Goal: Transaction & Acquisition: Purchase product/service

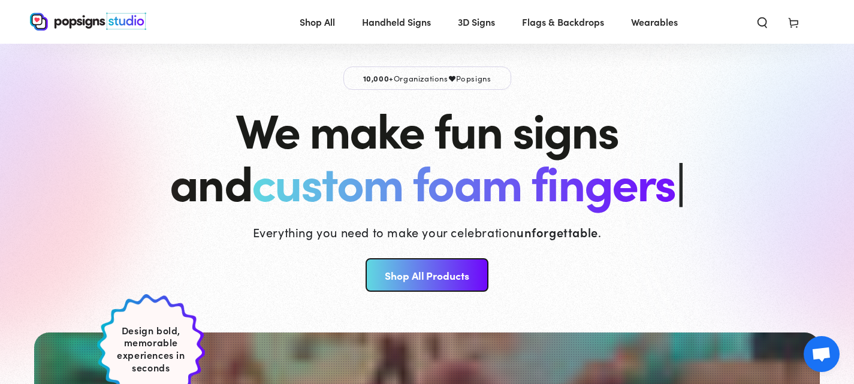
scroll to position [19, 0]
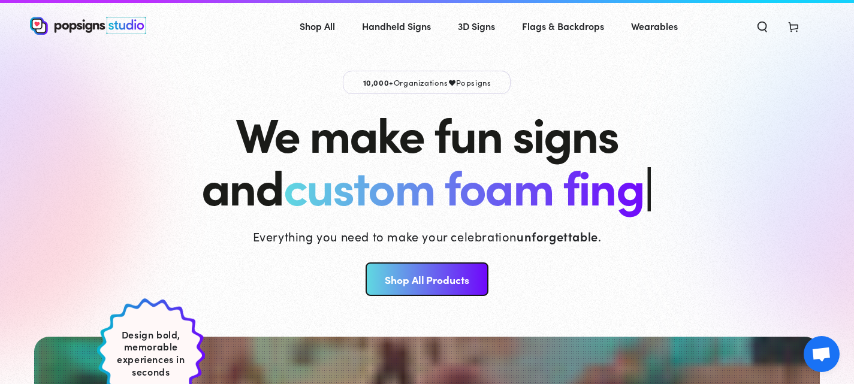
click at [411, 263] on link "Shop All Products" at bounding box center [427, 280] width 123 height 34
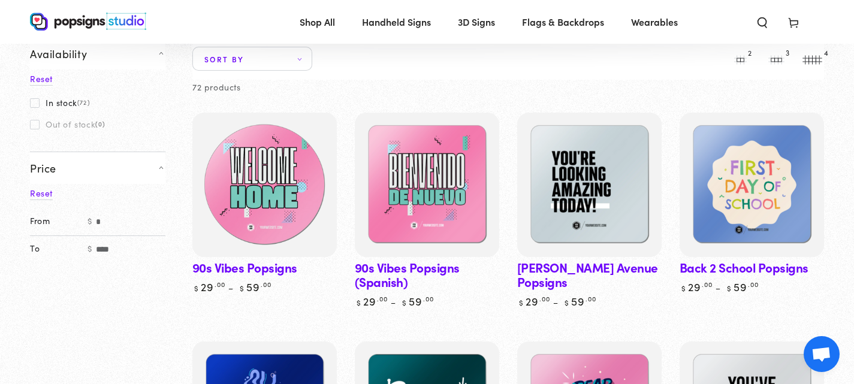
scroll to position [128, 0]
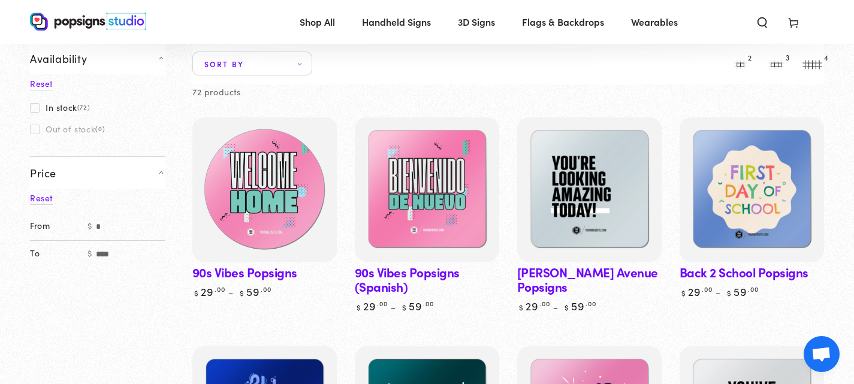
click at [258, 213] on img at bounding box center [264, 189] width 149 height 149
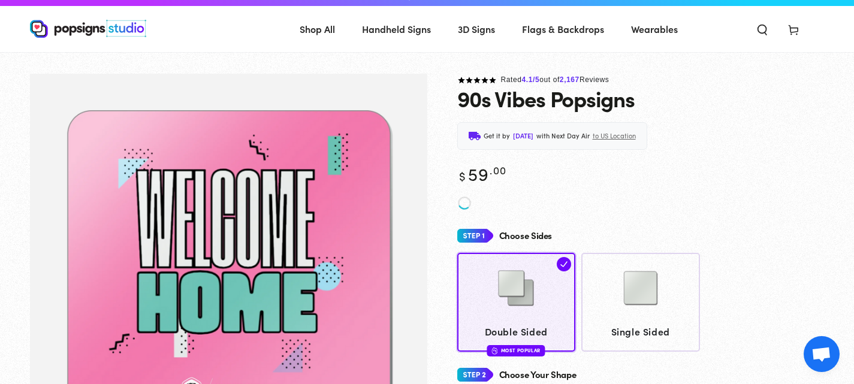
scroll to position [14, 0]
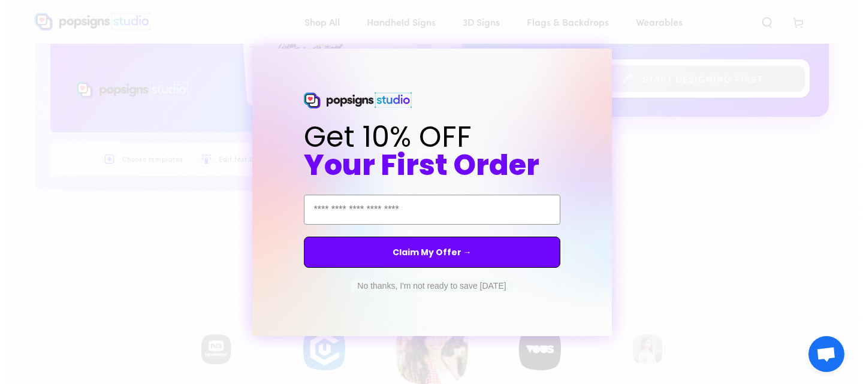
scroll to position [628, 0]
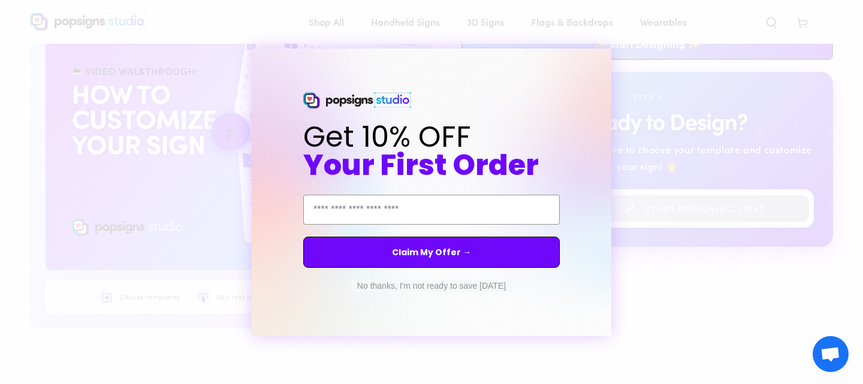
click at [435, 290] on button "No thanks, I'm not ready to save today" at bounding box center [431, 286] width 161 height 12
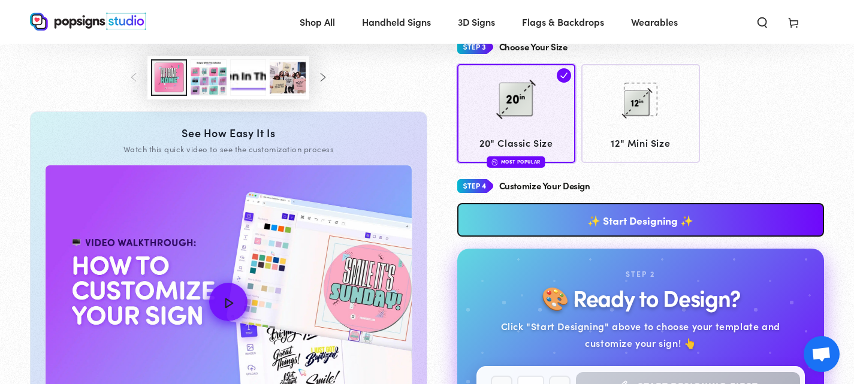
scroll to position [450, 0]
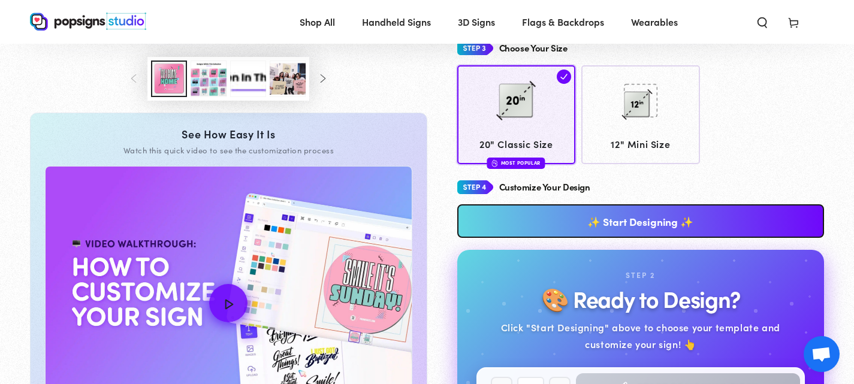
click at [538, 219] on link "✨ Start Designing ✨" at bounding box center [641, 221] width 368 height 34
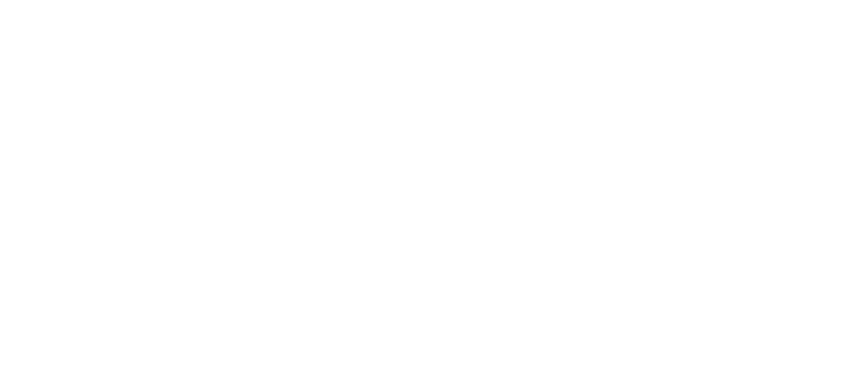
scroll to position [0, 0]
type textarea "An ancient tree with a door leading to a magical world"
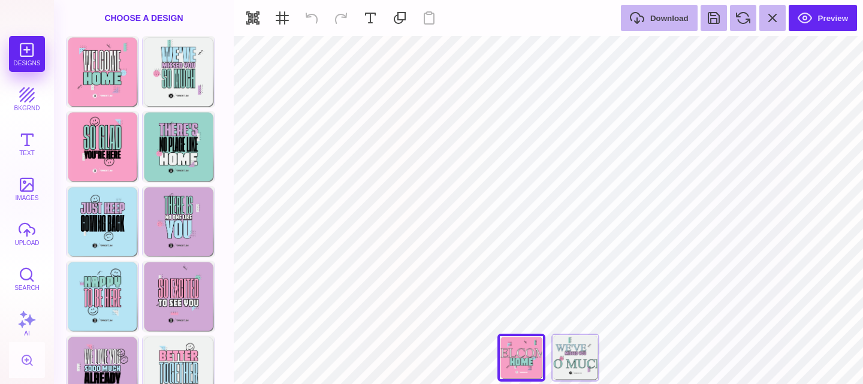
type input "#EFF1F0"
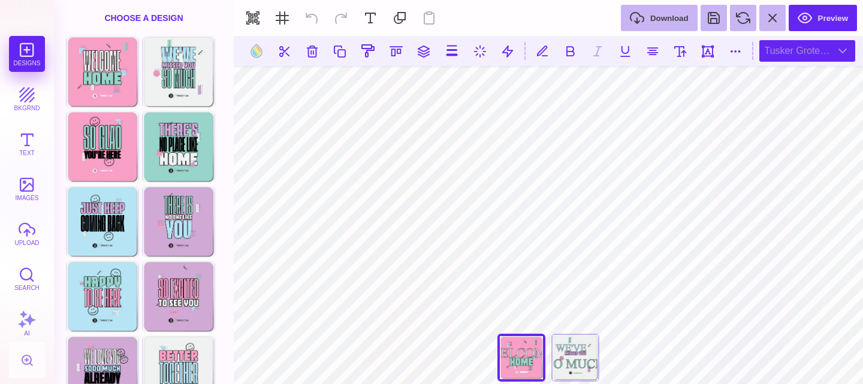
click at [816, 53] on div "Tusker Grotesk 2800 Super" at bounding box center [808, 51] width 96 height 22
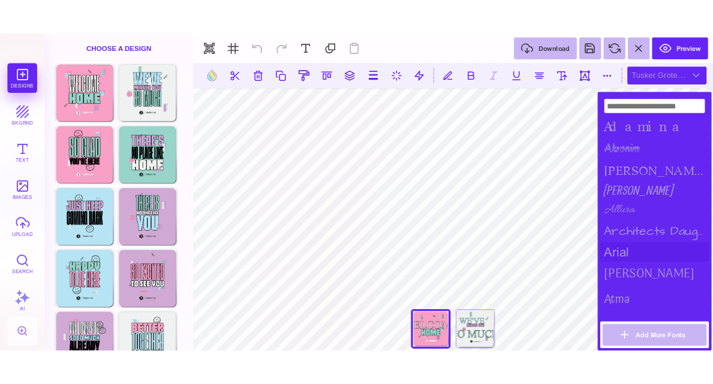
scroll to position [1542, 0]
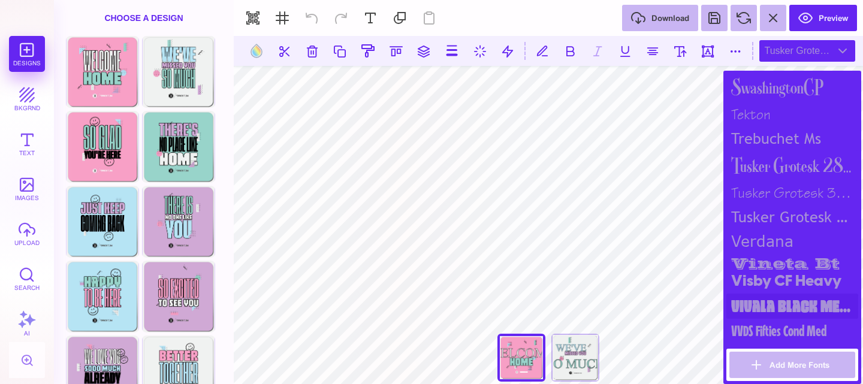
click at [770, 306] on div "Vivala Black Medium" at bounding box center [793, 306] width 132 height 25
click at [773, 210] on div "Tusker Grotesk 4800 Super" at bounding box center [793, 217] width 132 height 23
click at [774, 191] on div "Tusker Grotesk 3700 Bold" at bounding box center [793, 193] width 132 height 25
click at [773, 210] on div "Tusker Grotesk 4800 Super" at bounding box center [793, 217] width 132 height 23
click at [773, 191] on div "Tusker Grotesk 3700 Bold" at bounding box center [793, 193] width 132 height 25
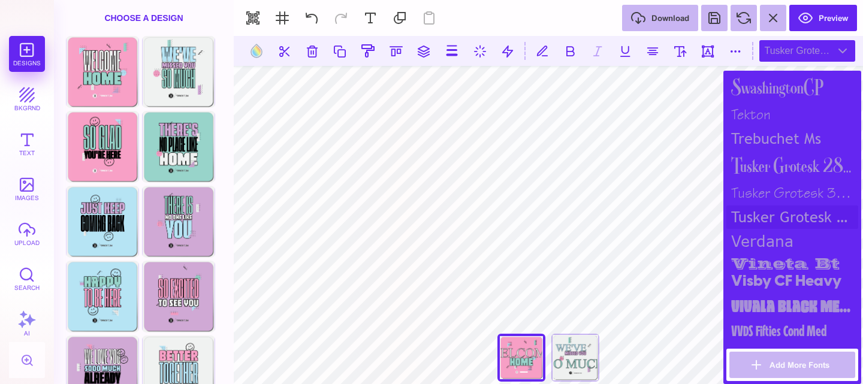
click at [772, 210] on div "Tusker Grotesk 4800 Super" at bounding box center [793, 217] width 132 height 23
click at [776, 183] on div "Tusker Grotesk 3700 Bold" at bounding box center [793, 193] width 132 height 25
click at [786, 212] on div "Tusker Grotesk 4800 Super" at bounding box center [793, 217] width 132 height 23
click at [779, 182] on div "Tusker Grotesk 3700 Bold" at bounding box center [793, 193] width 132 height 25
click at [781, 214] on div "Tusker Grotesk 4800 Super" at bounding box center [793, 217] width 132 height 23
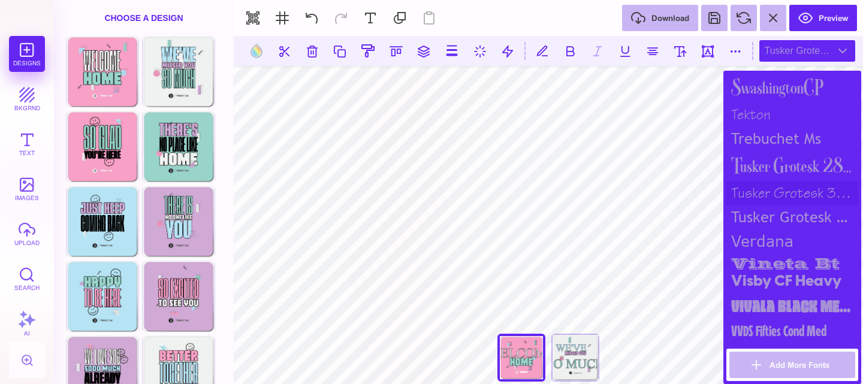
click at [778, 190] on div "Tusker Grotesk 3700 Bold" at bounding box center [793, 193] width 132 height 25
click at [781, 212] on div "Tusker Grotesk 4800 Super" at bounding box center [793, 217] width 132 height 23
click at [768, 306] on div "Vivala Black Medium" at bounding box center [793, 306] width 132 height 25
click at [776, 195] on div "Tusker Grotesk 3700 Bold" at bounding box center [793, 193] width 132 height 25
click at [776, 210] on div "Tusker Grotesk 4800 Super" at bounding box center [793, 217] width 132 height 23
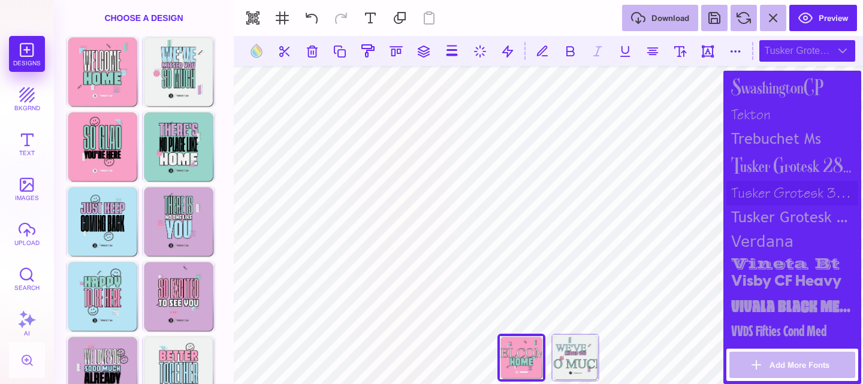
click at [776, 192] on div "Tusker Grotesk 3700 Bold" at bounding box center [793, 193] width 132 height 25
click at [776, 207] on div "Tusker Grotesk 4800 Super" at bounding box center [793, 217] width 132 height 23
drag, startPoint x: 780, startPoint y: 309, endPoint x: 775, endPoint y: 335, distance: 26.3
click at [775, 335] on div "VVDS Fifties Cond Med" at bounding box center [793, 331] width 132 height 24
click at [772, 300] on div "Vivala Black Medium" at bounding box center [793, 306] width 132 height 25
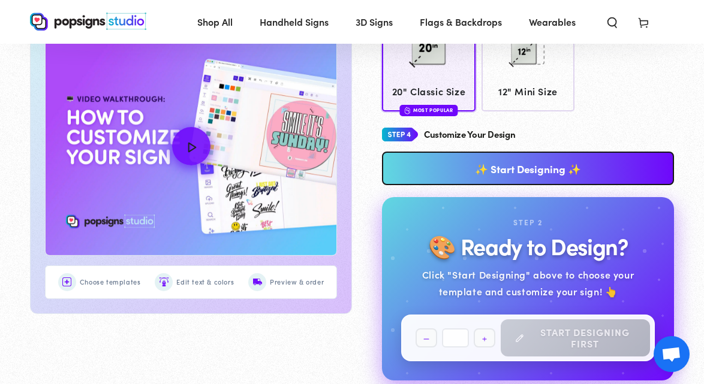
scroll to position [444, 0]
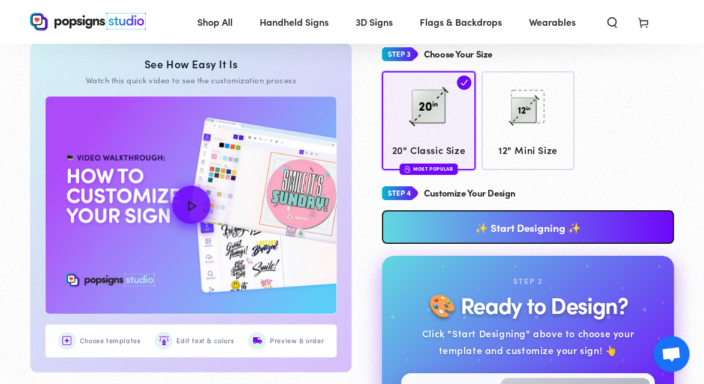
click at [507, 225] on link "✨ Start Designing ✨" at bounding box center [528, 227] width 292 height 34
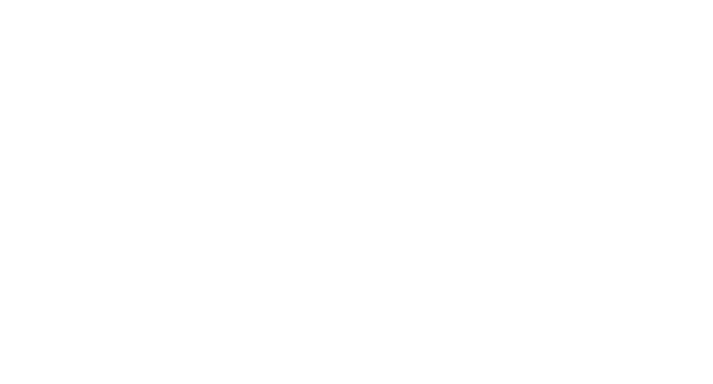
scroll to position [0, 0]
type textarea "An ancient tree with a door leading to a magical world"
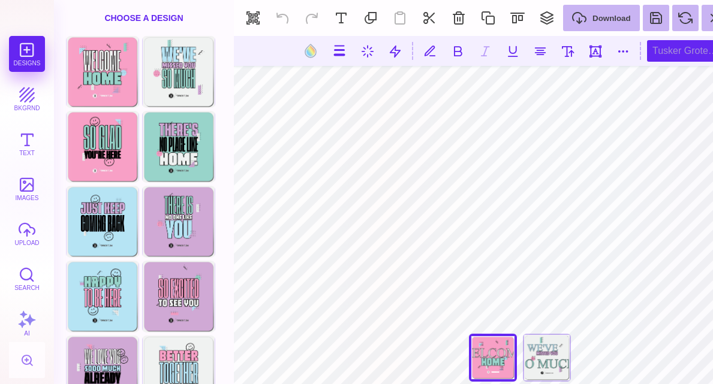
click at [676, 50] on div "Tusker Grotesk 2800 Super" at bounding box center [695, 51] width 96 height 22
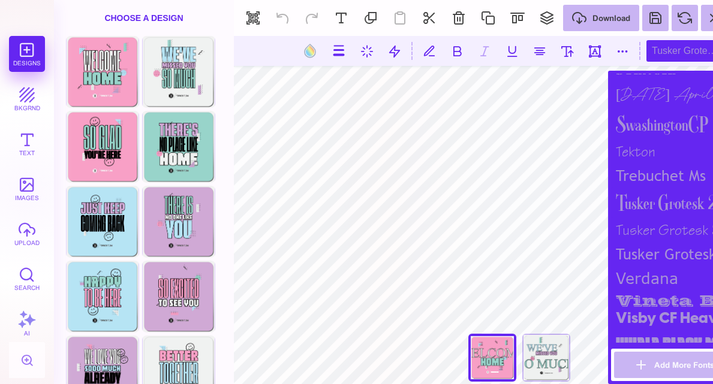
scroll to position [1542, 0]
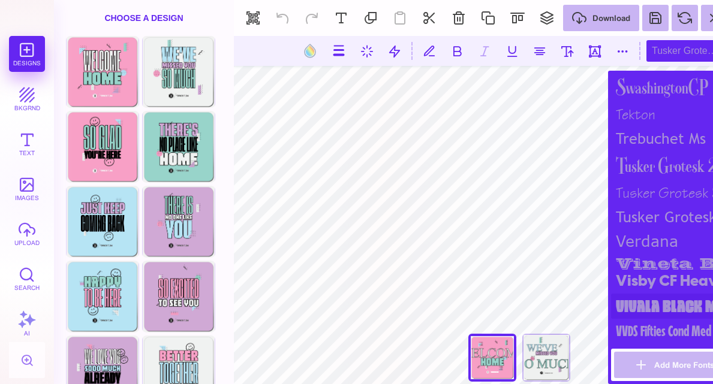
click at [652, 305] on div "Vivala Black Medium" at bounding box center [677, 306] width 132 height 25
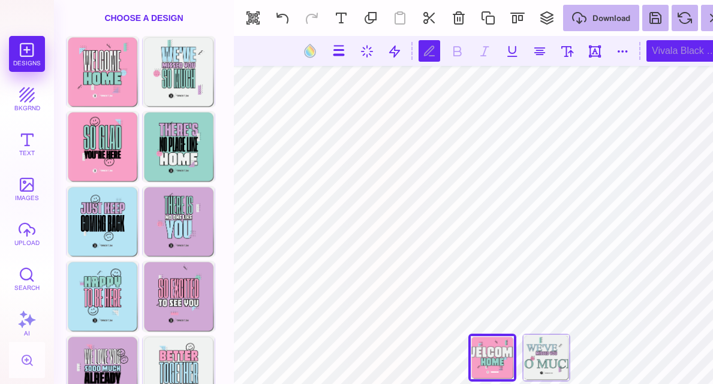
click at [684, 49] on div "Vivala Black Medium" at bounding box center [694, 51] width 96 height 22
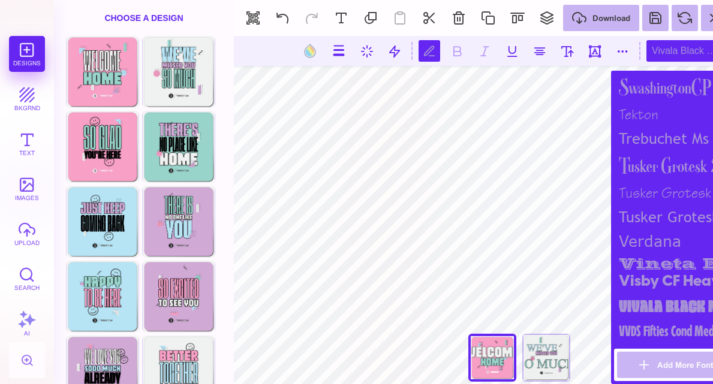
click at [656, 302] on div "Vivala Black Medium" at bounding box center [680, 306] width 132 height 25
click at [656, 216] on div "Tusker Grotesk 4800 Super" at bounding box center [680, 217] width 132 height 23
click at [657, 182] on div "Tusker Grotesk 3700 Bold" at bounding box center [680, 193] width 132 height 25
click at [657, 161] on div "Tusker Grotesk 2800 Super" at bounding box center [680, 165] width 132 height 31
click at [649, 312] on div "Vivala Black Medium" at bounding box center [680, 306] width 132 height 25
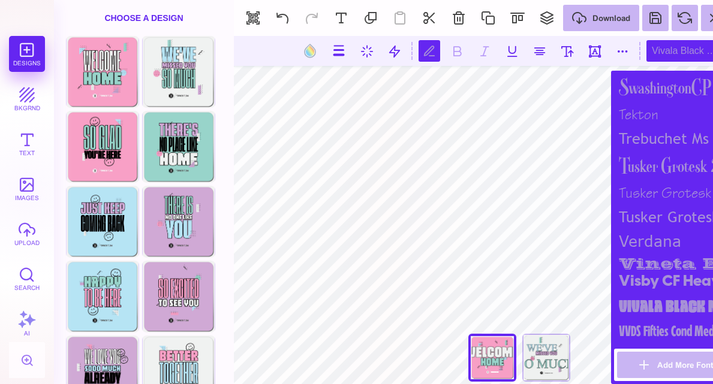
click at [648, 306] on div "Vivala Black Medium" at bounding box center [680, 306] width 132 height 25
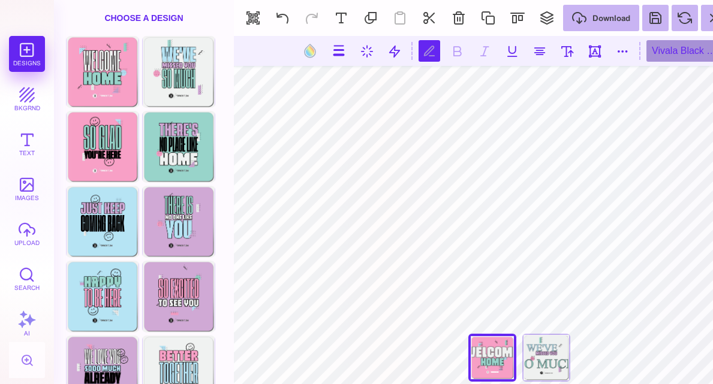
scroll to position [0, 0]
click at [686, 31] on button at bounding box center [685, 18] width 26 height 26
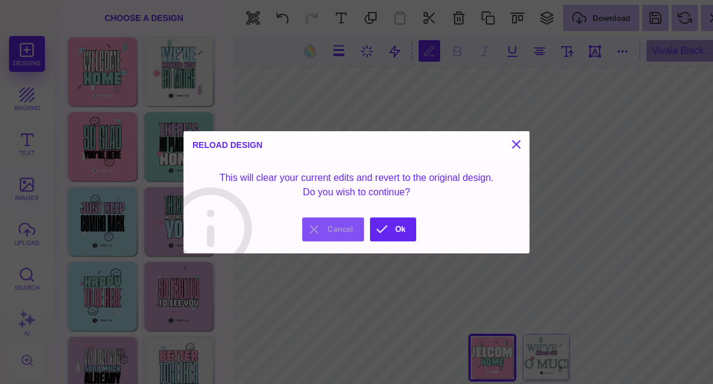
click at [332, 231] on button "Cancel" at bounding box center [333, 230] width 62 height 24
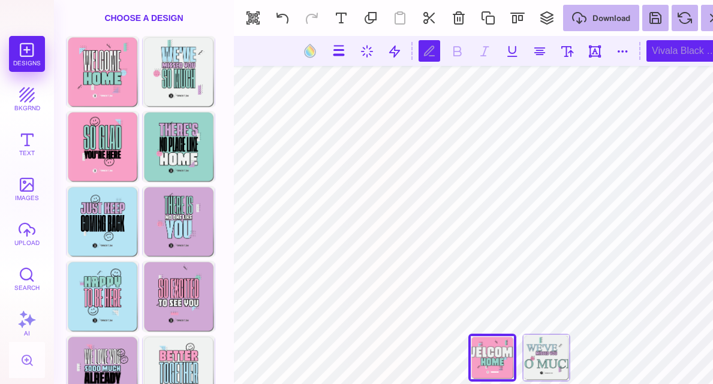
click at [679, 59] on div "Vivala Black Medium" at bounding box center [694, 51] width 96 height 22
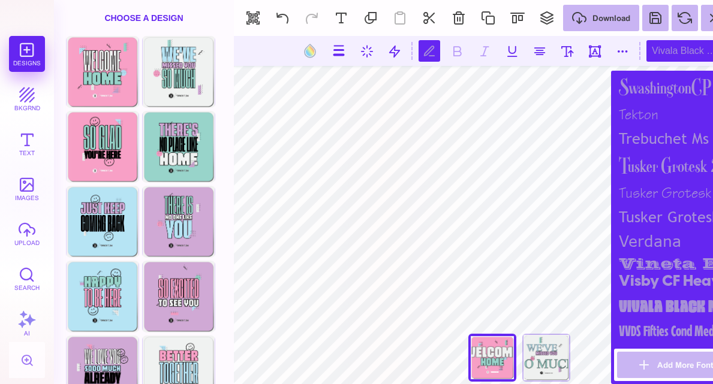
scroll to position [1542, 0]
click at [657, 301] on div "Vivala Black Medium" at bounding box center [680, 306] width 132 height 25
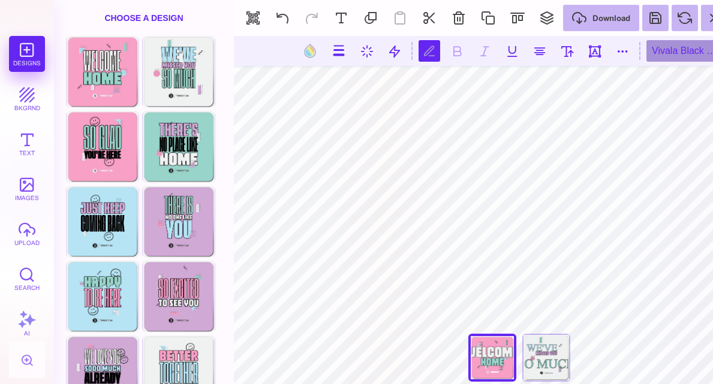
scroll to position [19, 0]
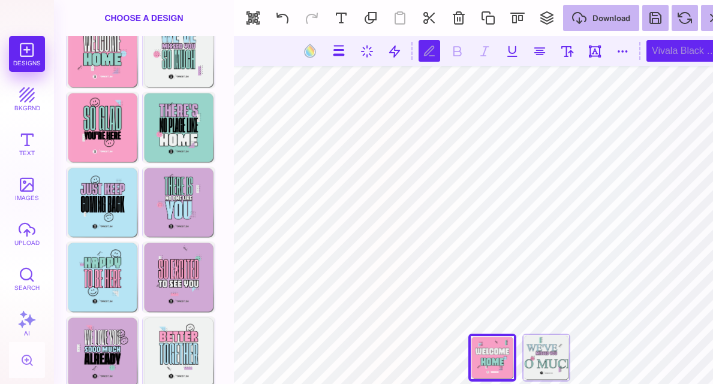
click at [653, 56] on div "Vivala Black Medium" at bounding box center [694, 51] width 96 height 22
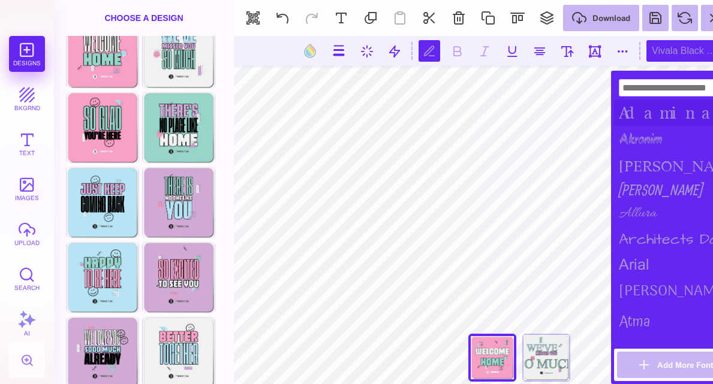
scroll to position [0, 0]
click at [658, 113] on div "Adamina" at bounding box center [680, 113] width 132 height 26
click at [678, 45] on div "Adamina" at bounding box center [694, 51] width 96 height 22
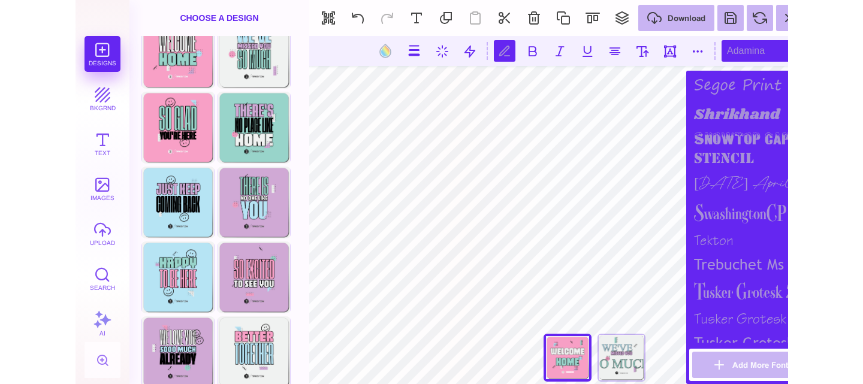
scroll to position [1542, 0]
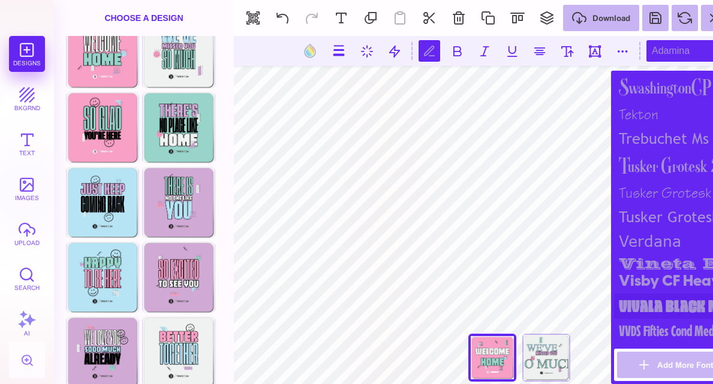
click at [648, 299] on div "Vivala Black Medium" at bounding box center [680, 306] width 132 height 25
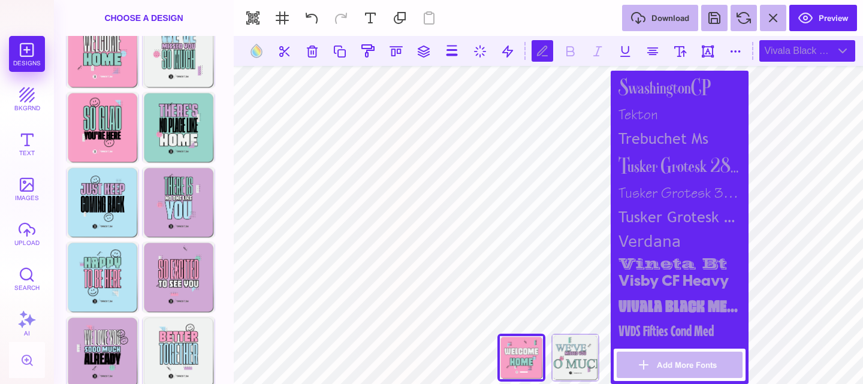
click at [703, 61] on div "Vivala Black Medium" at bounding box center [808, 51] width 96 height 22
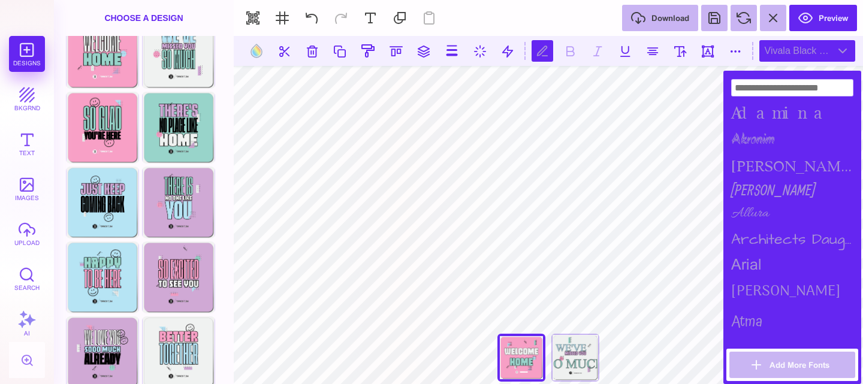
click at [703, 58] on div "Vivala Black Medium" at bounding box center [808, 51] width 96 height 22
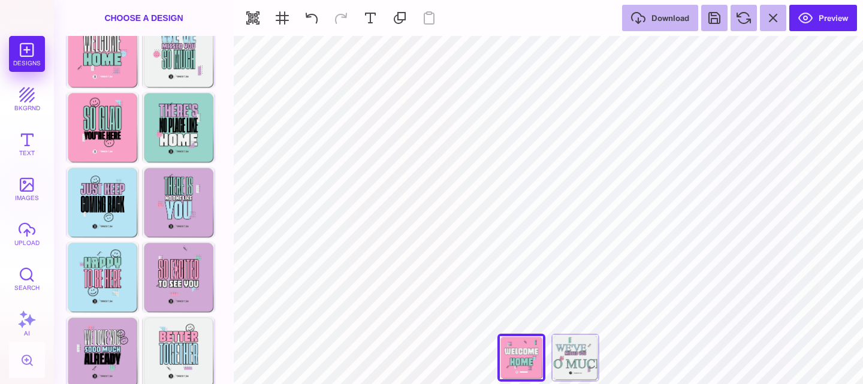
type input "#EFF1F0"
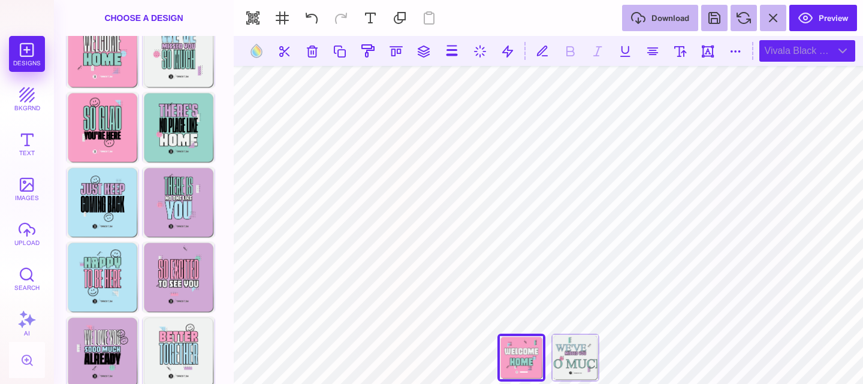
click at [703, 52] on div "Vivala Black Medium" at bounding box center [808, 51] width 96 height 22
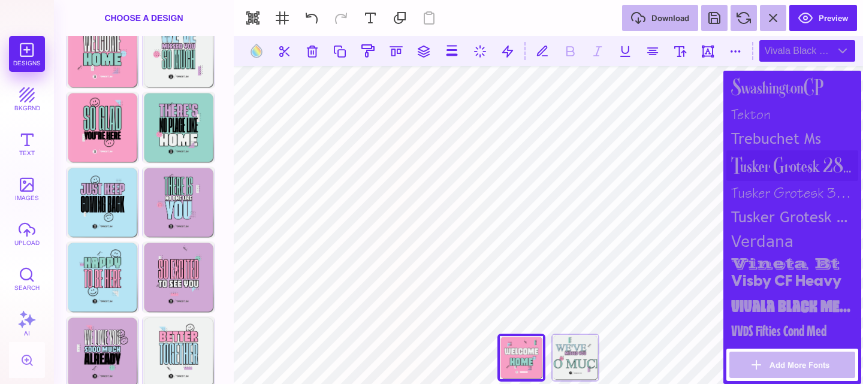
click at [703, 167] on div "Tusker Grotesk 2800 Super" at bounding box center [793, 165] width 132 height 31
click at [703, 261] on div "vineta bt" at bounding box center [793, 261] width 132 height 17
click at [703, 283] on div "Visby CF Heavy" at bounding box center [793, 282] width 132 height 24
click at [703, 302] on div "Vivala Black Medium" at bounding box center [793, 306] width 132 height 25
click at [703, 154] on div "Tusker Grotesk 2800 Super" at bounding box center [793, 165] width 132 height 31
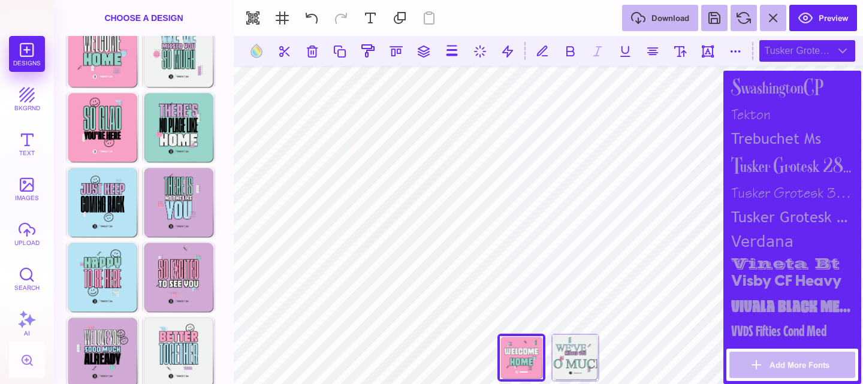
click at [703, 154] on div "Tusker Grotesk 2800 Super" at bounding box center [793, 165] width 132 height 31
click at [703, 142] on div "trebuchet ms" at bounding box center [793, 138] width 132 height 23
click at [703, 156] on div "Tusker Grotesk 2800 Super" at bounding box center [793, 165] width 132 height 31
click at [703, 133] on div "trebuchet ms" at bounding box center [793, 138] width 132 height 23
click at [703, 152] on div "Tusker Grotesk 2800 Super" at bounding box center [793, 165] width 132 height 31
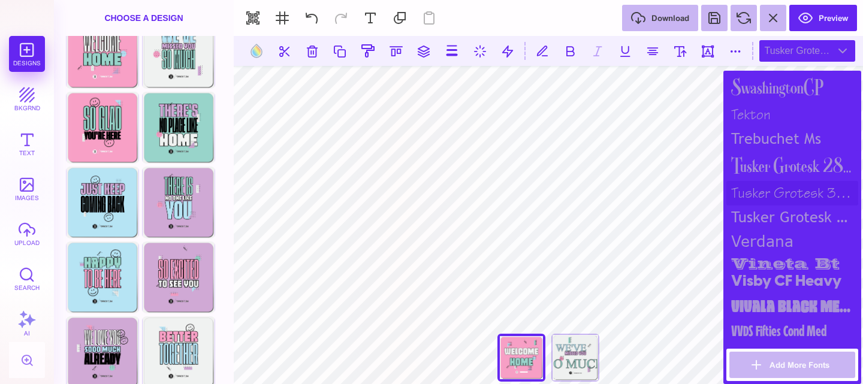
click at [703, 198] on div "Tusker Grotesk 3700 Bold" at bounding box center [793, 193] width 132 height 25
click at [703, 170] on div "Tusker Grotesk 2800 Super" at bounding box center [793, 165] width 132 height 31
